Goal: Transaction & Acquisition: Purchase product/service

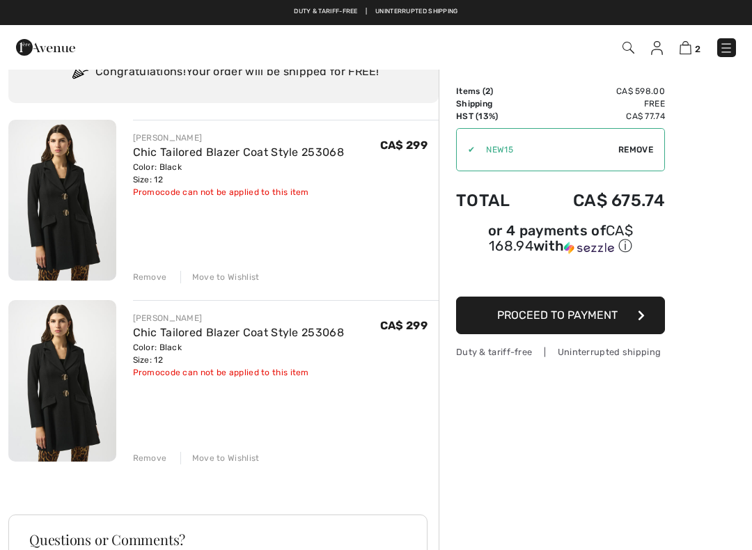
scroll to position [62, 0]
click at [149, 467] on div "[PERSON_NAME] Chic Tailored Blazer Coat Style 253068 Color: Black Size: 12 Fina…" at bounding box center [223, 477] width 430 height 714
click at [144, 469] on div "[PERSON_NAME] Chic Tailored Blazer Coat Style 253068 Color: Black Size: 12 Fina…" at bounding box center [223, 477] width 430 height 714
click at [146, 457] on div "Remove" at bounding box center [150, 459] width 34 height 13
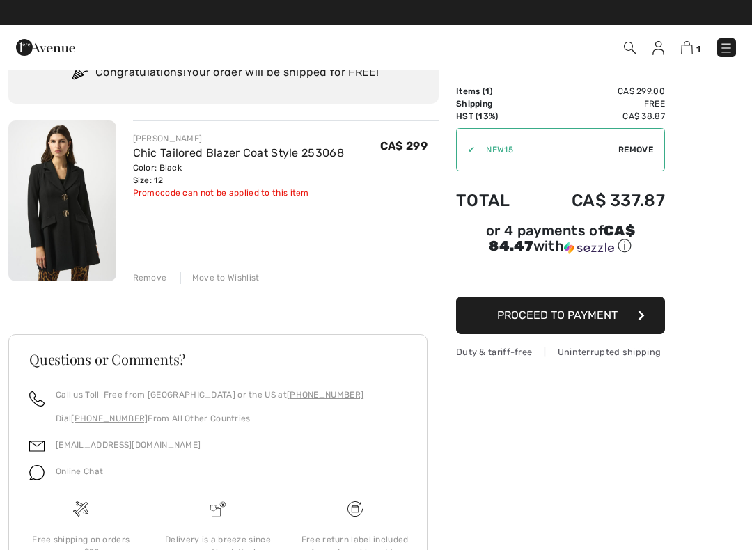
click at [613, 313] on span "Proceed to Payment" at bounding box center [557, 315] width 120 height 13
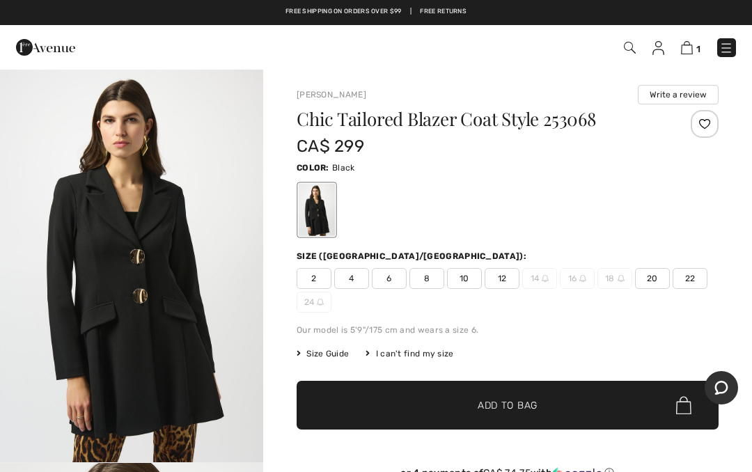
click at [693, 45] on img at bounding box center [687, 47] width 12 height 13
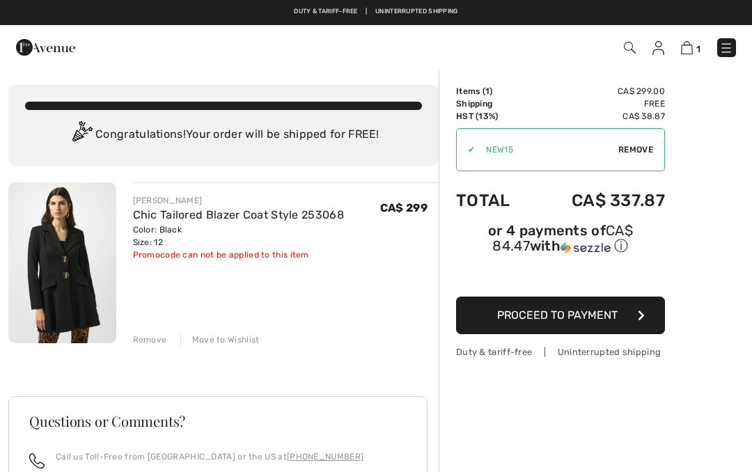
click at [630, 322] on button "Proceed to Payment" at bounding box center [560, 316] width 209 height 38
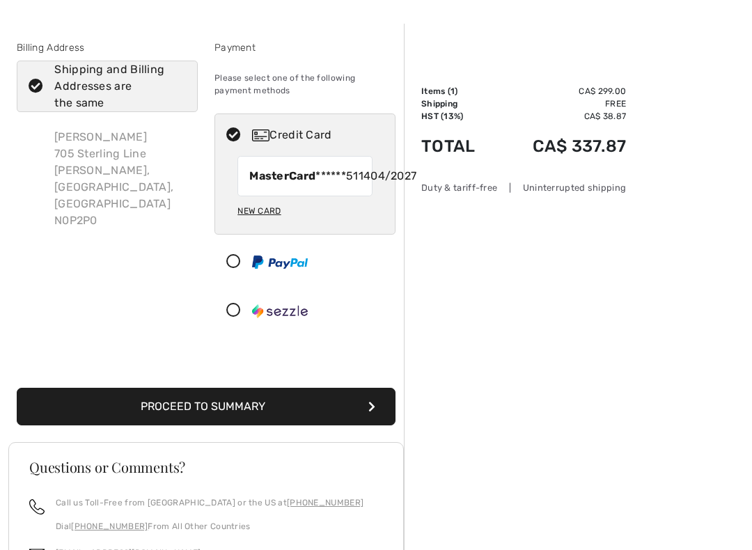
scroll to position [45, 0]
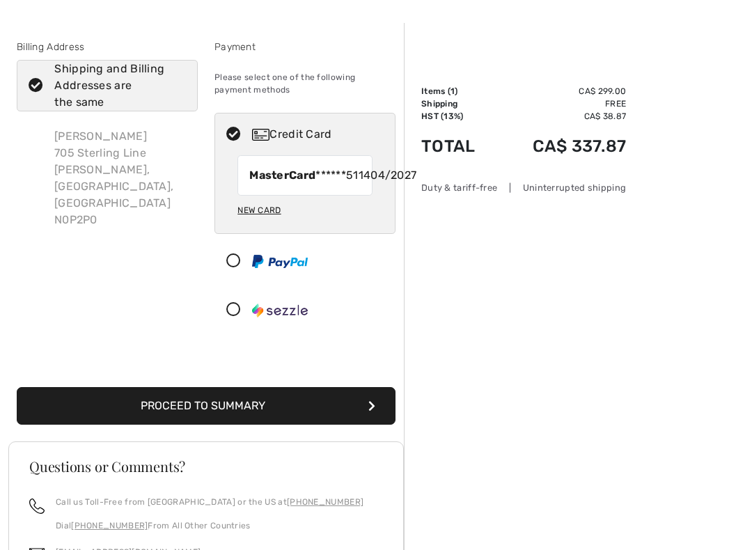
click at [286, 425] on button "Proceed to Summary" at bounding box center [206, 406] width 379 height 38
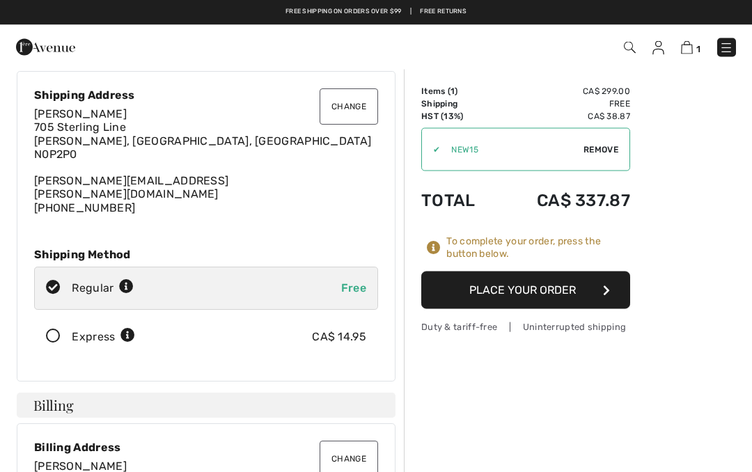
scroll to position [33, 0]
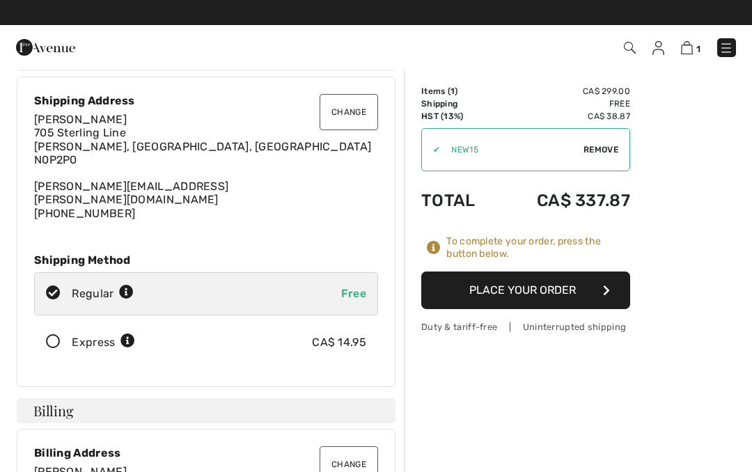
click at [565, 297] on button "Place Your Order" at bounding box center [525, 291] width 209 height 38
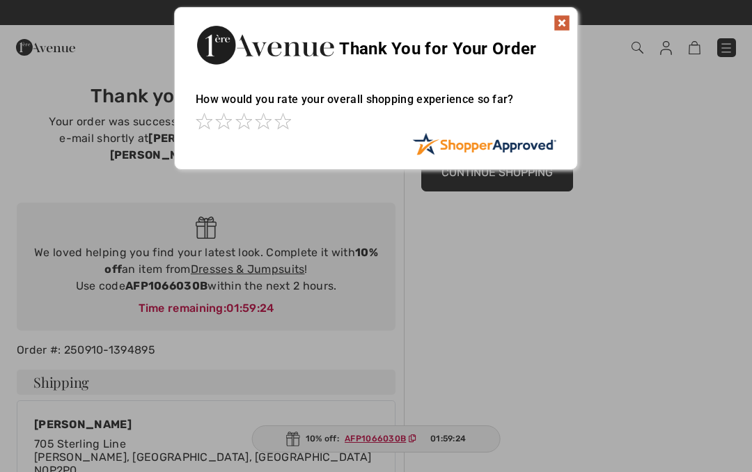
click at [557, 20] on img at bounding box center [562, 23] width 17 height 17
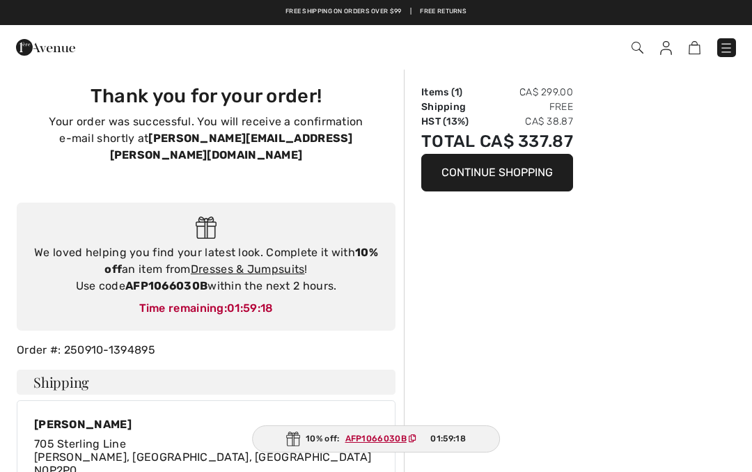
click at [409, 439] on icon at bounding box center [413, 439] width 8 height 8
